Goal: Task Accomplishment & Management: Complete application form

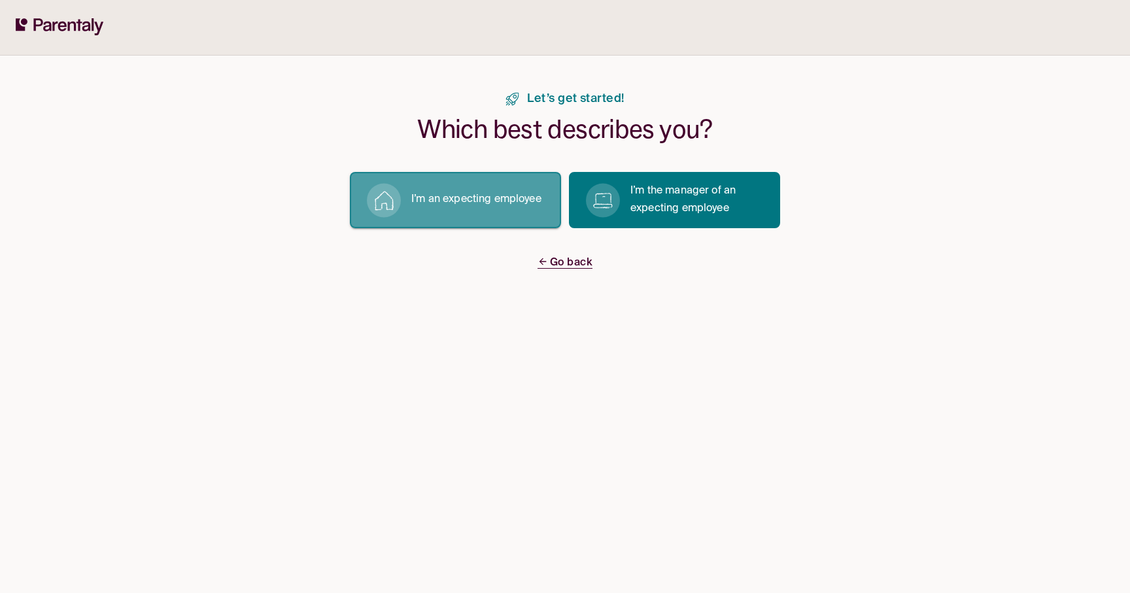
click at [479, 173] on button "I’m an expecting employee" at bounding box center [455, 200] width 211 height 56
